Goal: Task Accomplishment & Management: Manage account settings

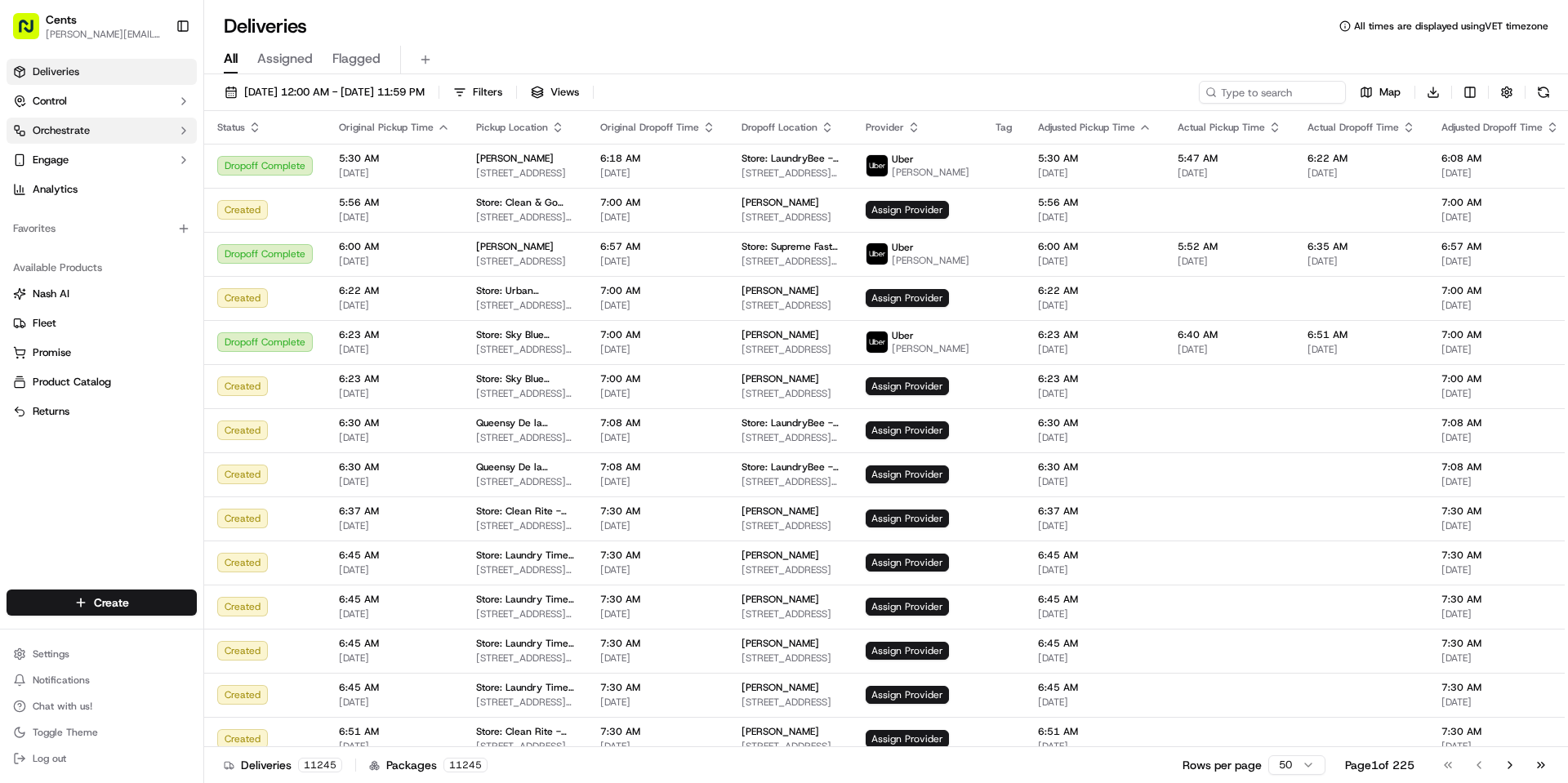
click at [83, 134] on span "Orchestrate" at bounding box center [61, 130] width 57 height 15
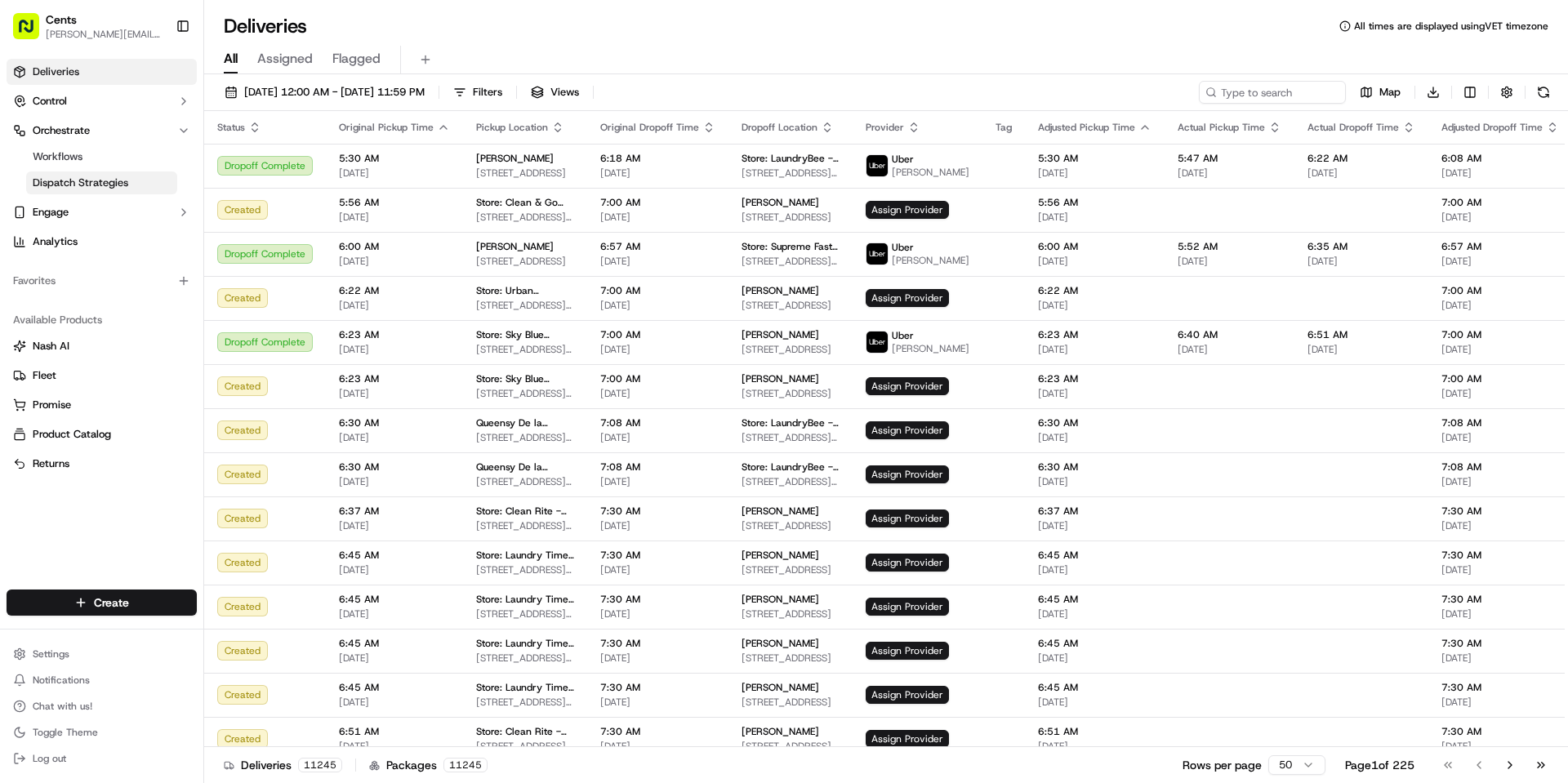
click at [91, 180] on span "Dispatch Strategies" at bounding box center [80, 183] width 96 height 15
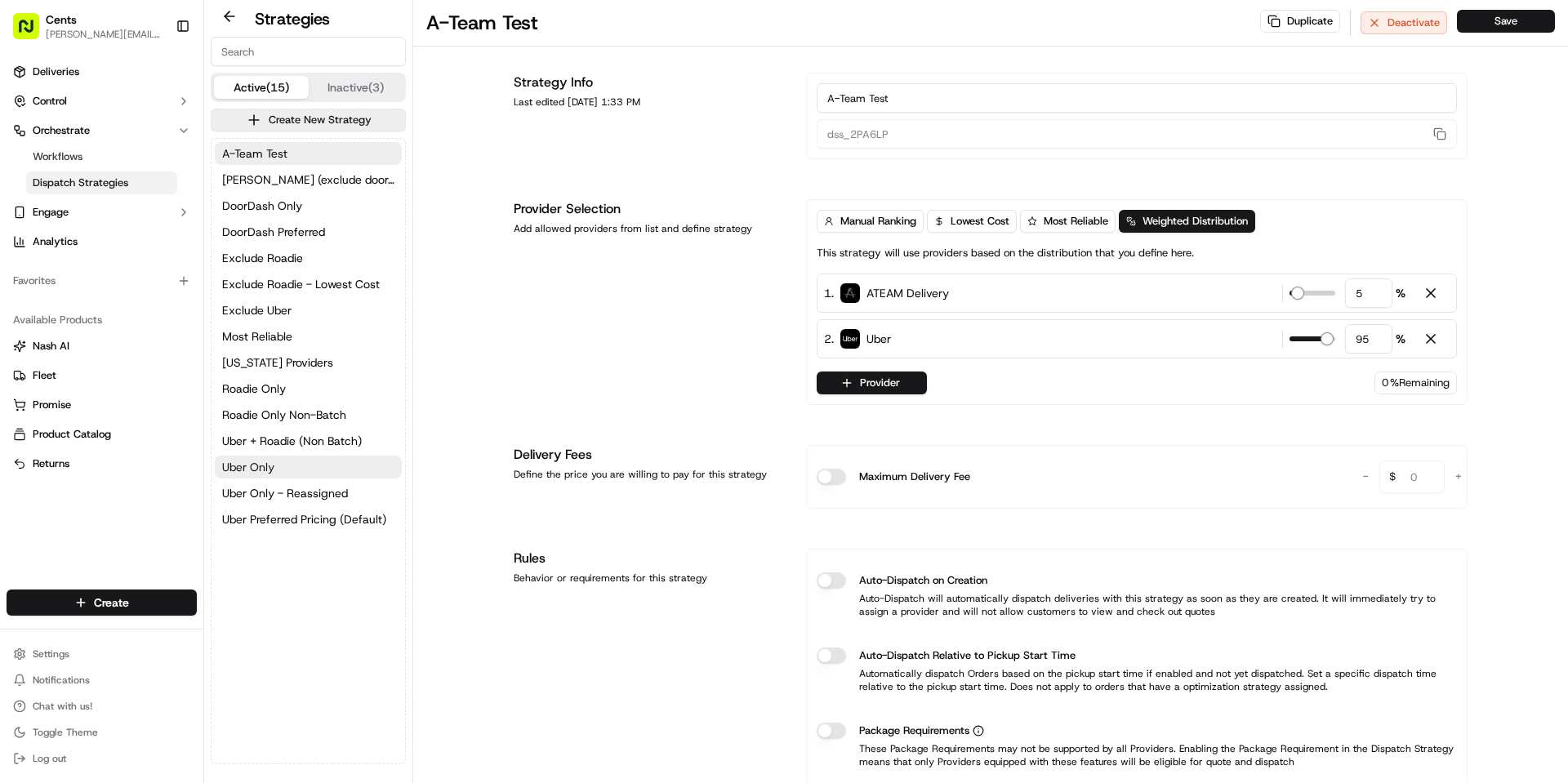
click at [302, 460] on button "Uber Only" at bounding box center [308, 467] width 187 height 23
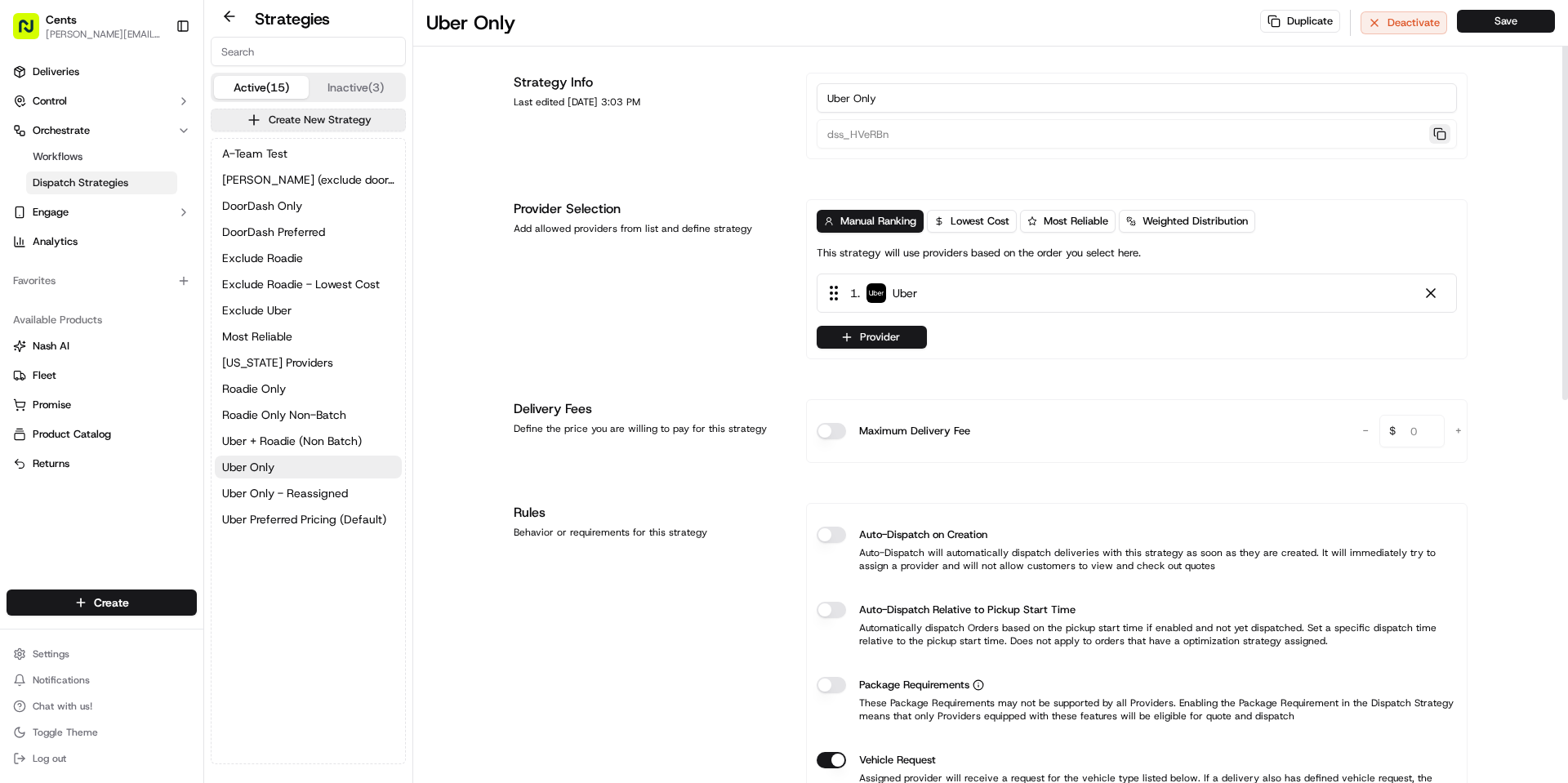
click at [1436, 137] on button "button" at bounding box center [1439, 134] width 22 height 20
